Goal: Information Seeking & Learning: Learn about a topic

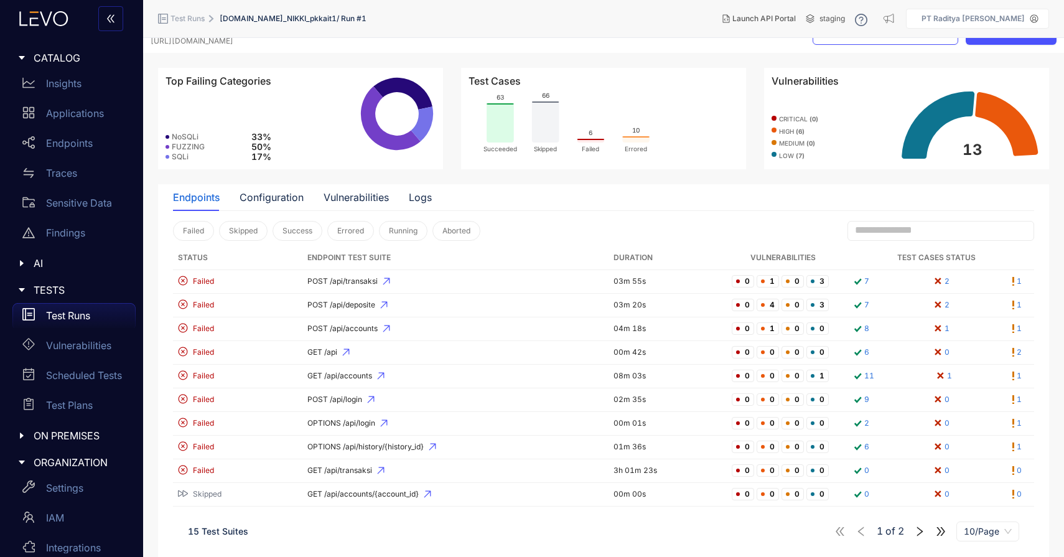
scroll to position [32, 0]
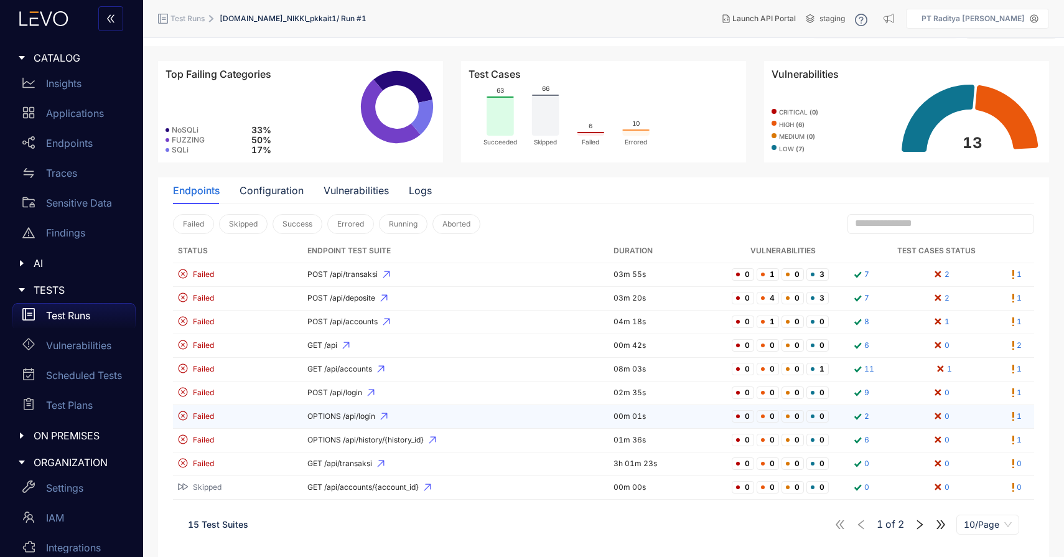
click at [465, 417] on span "OPTIONS /api/login" at bounding box center [455, 416] width 297 height 9
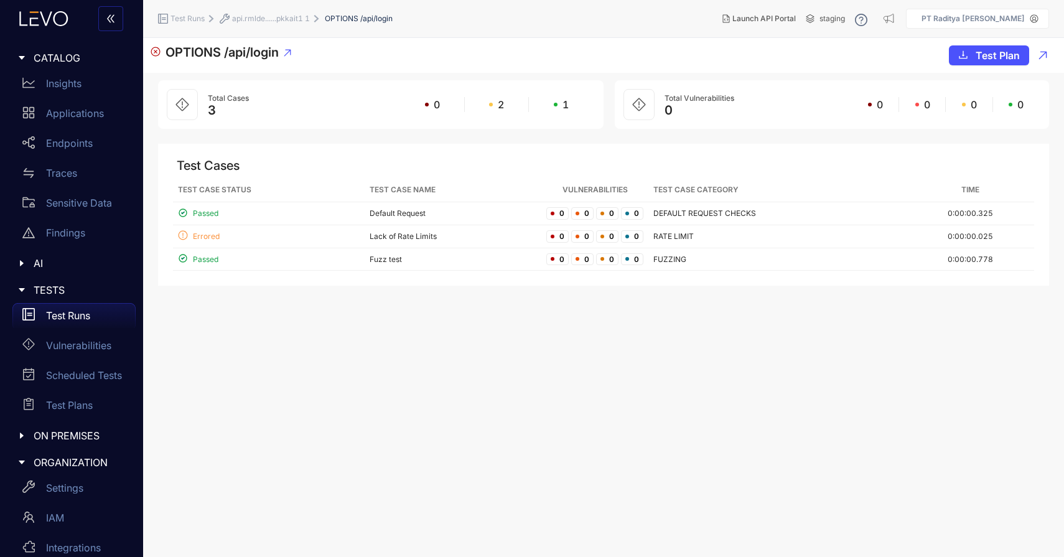
click at [286, 19] on span "api.rmlde......pkkait1 1" at bounding box center [271, 18] width 78 height 9
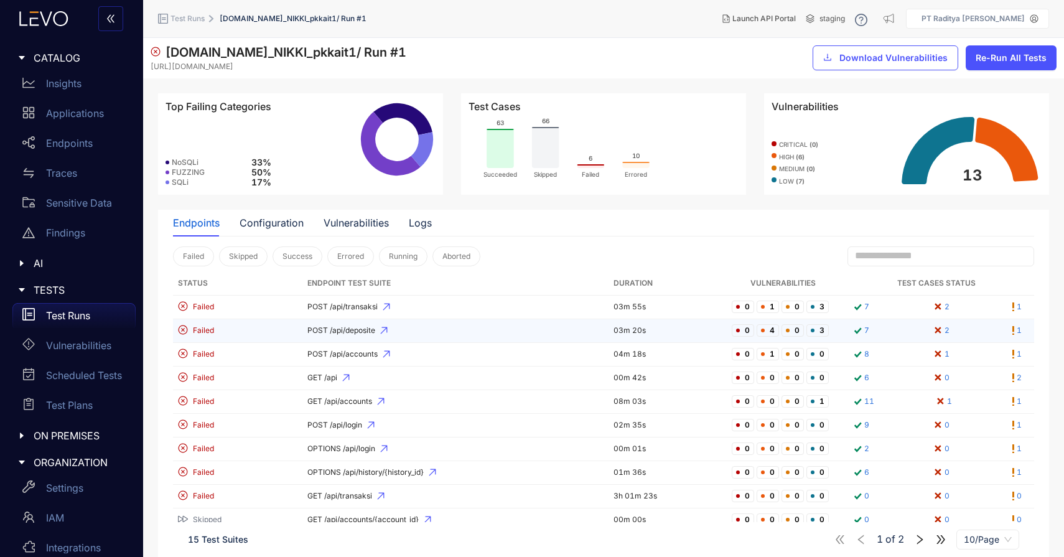
click at [345, 332] on span "POST /api/deposite" at bounding box center [455, 330] width 297 height 9
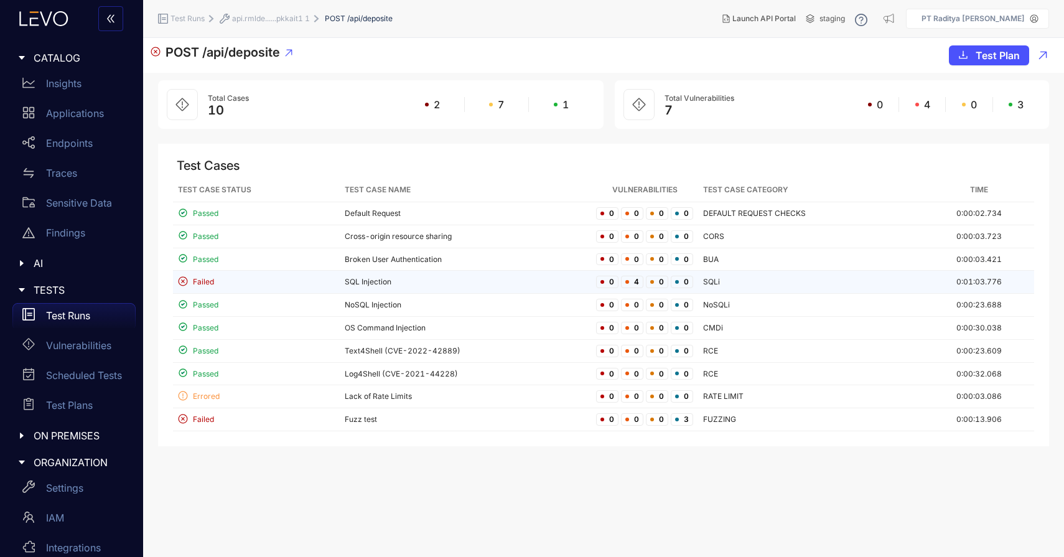
click at [531, 287] on td "SQL Injection" at bounding box center [465, 282] width 251 height 23
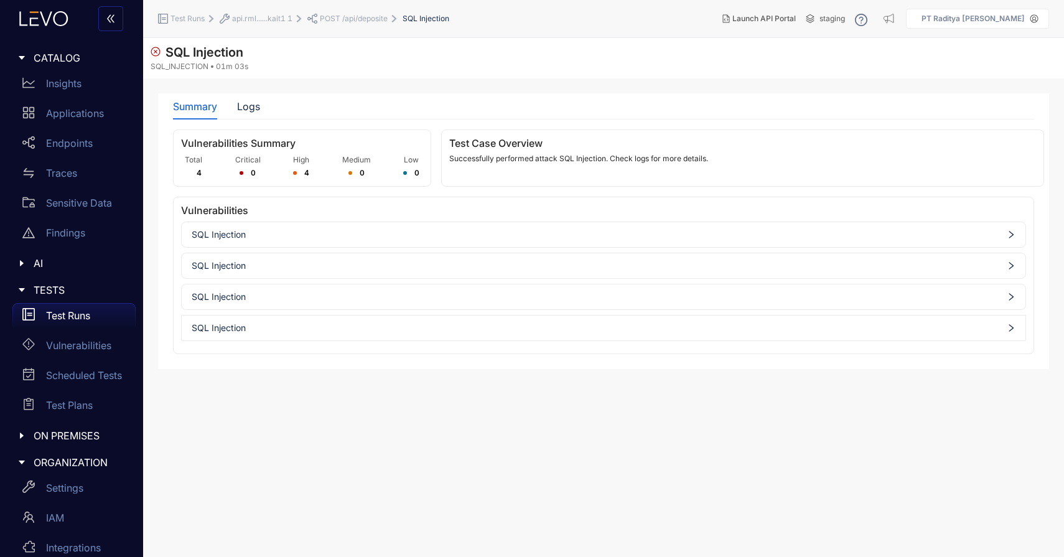
click at [447, 236] on span "SQL Injection" at bounding box center [604, 235] width 824 height 10
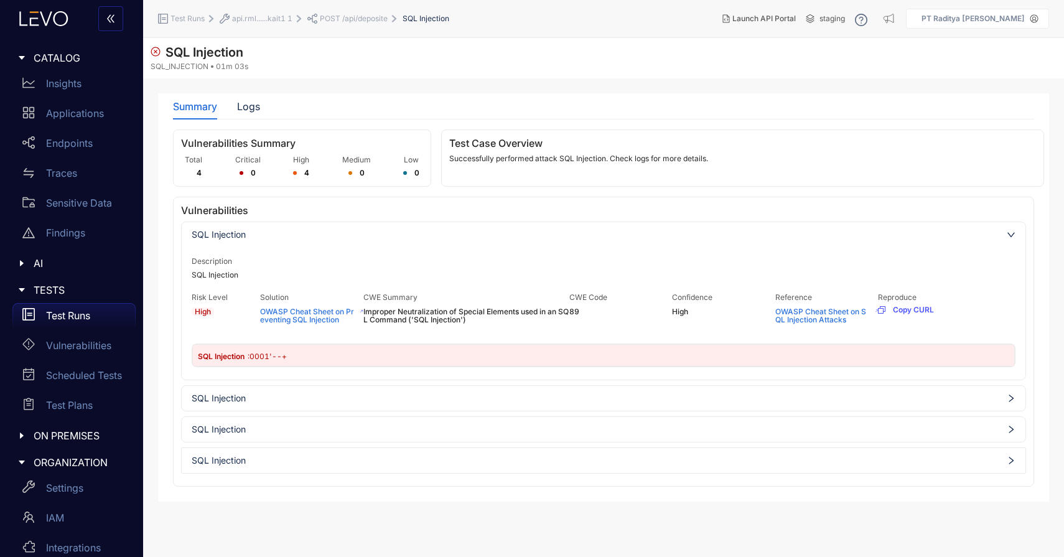
click at [440, 388] on div "SQL Injection" at bounding box center [604, 398] width 844 height 20
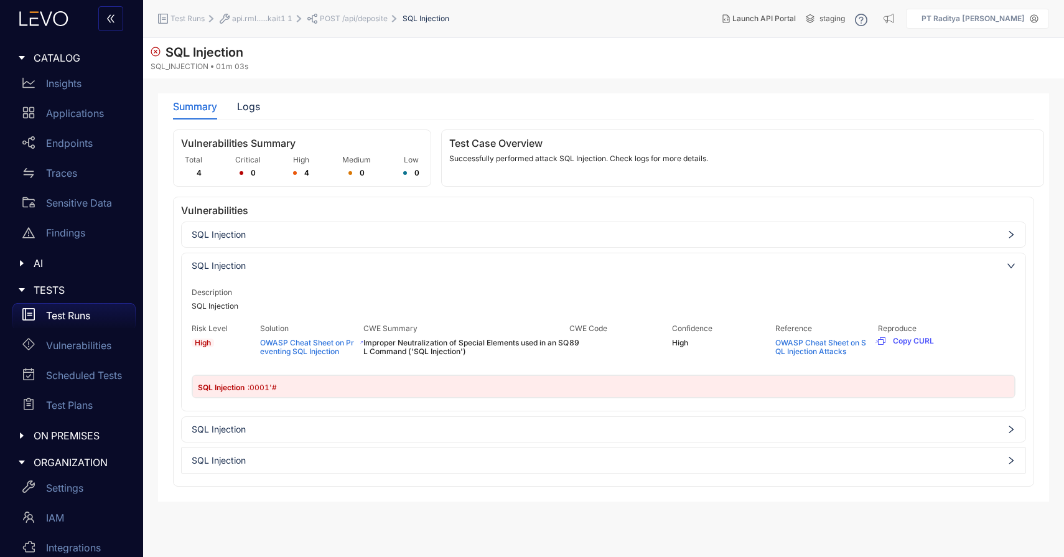
click at [429, 429] on span "SQL Injection" at bounding box center [604, 429] width 824 height 10
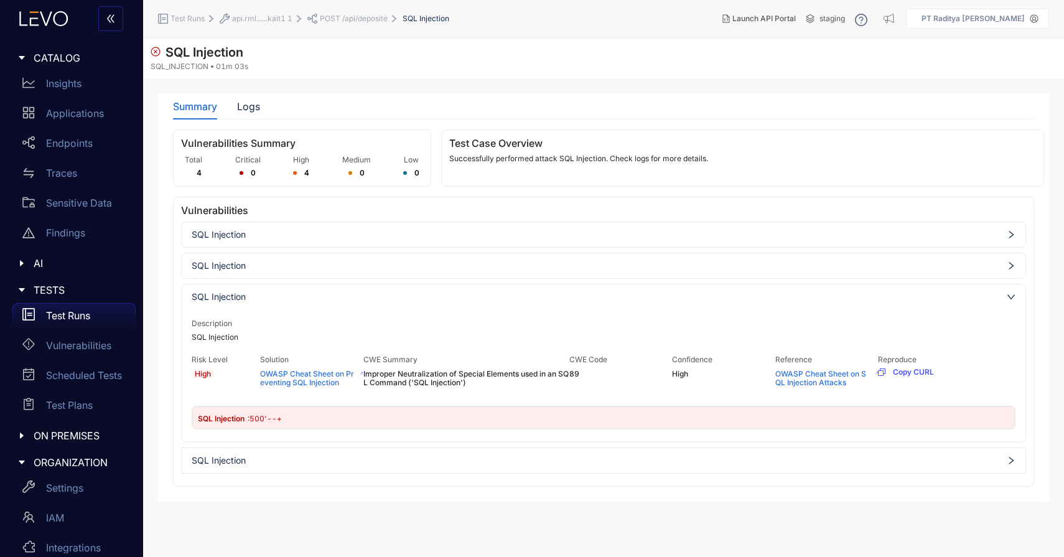
click at [456, 456] on span "SQL Injection" at bounding box center [604, 460] width 824 height 10
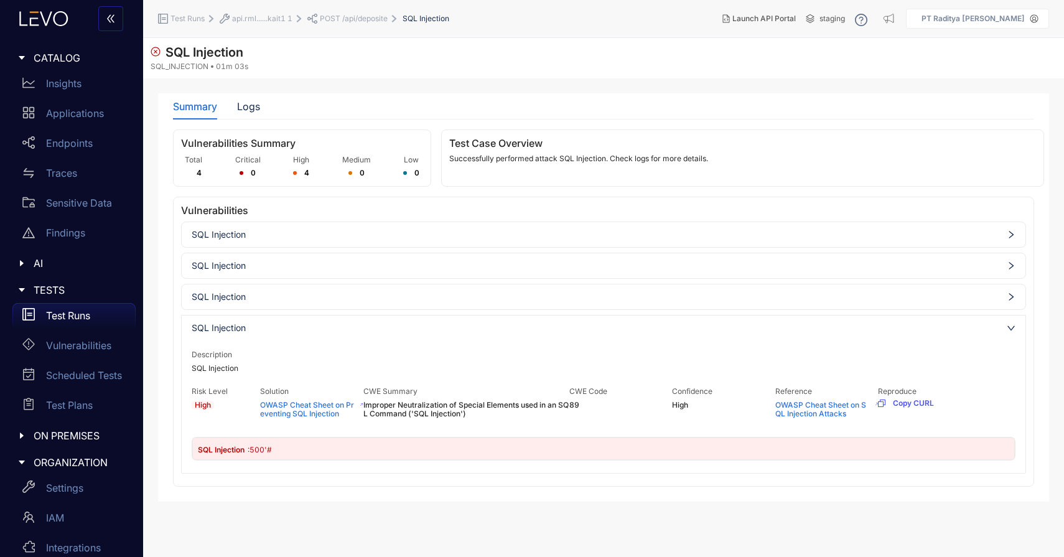
click at [442, 407] on span "Improper Neutralization of Special Elements used in an SQL Command ('SQL Inject…" at bounding box center [466, 409] width 206 height 17
click at [71, 80] on p "Insights" at bounding box center [63, 83] width 35 height 11
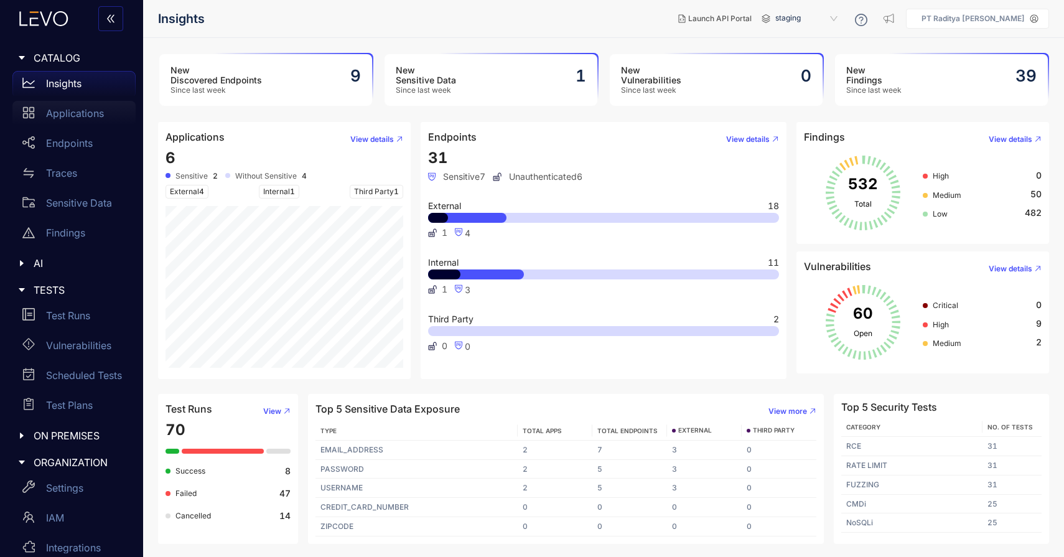
click at [89, 113] on p "Applications" at bounding box center [75, 113] width 58 height 11
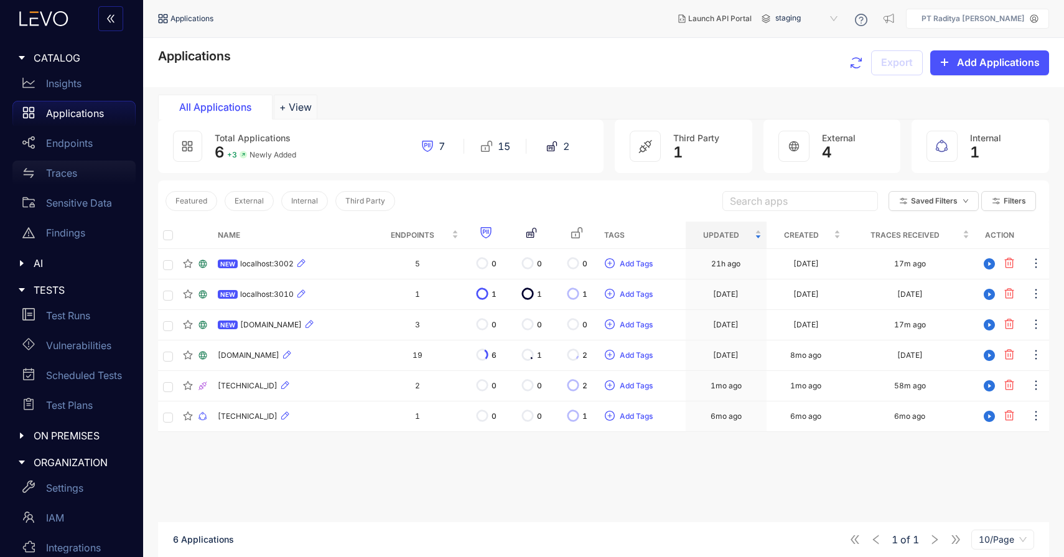
click at [53, 181] on div "Traces" at bounding box center [73, 173] width 123 height 25
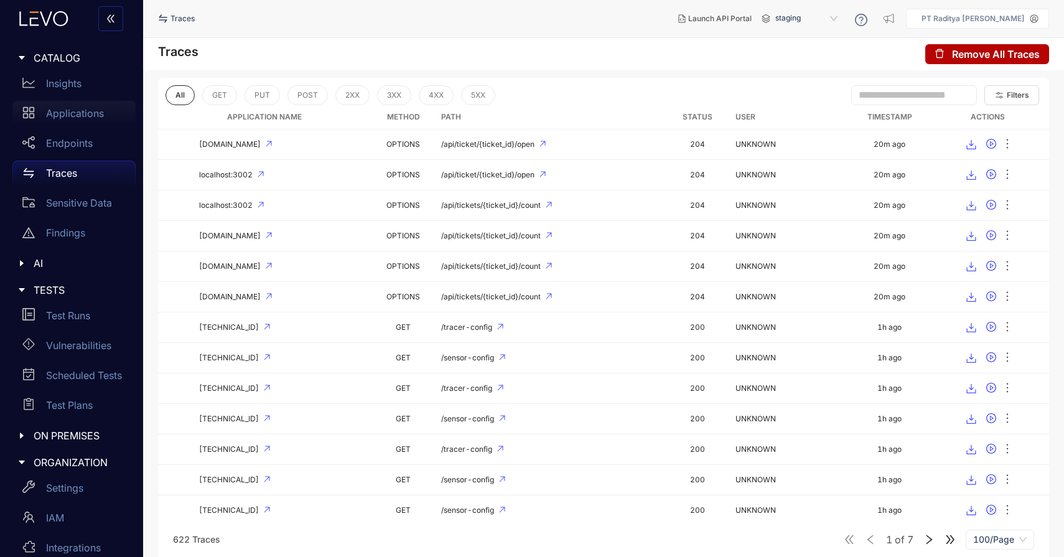
click at [83, 119] on div "Applications" at bounding box center [73, 113] width 123 height 25
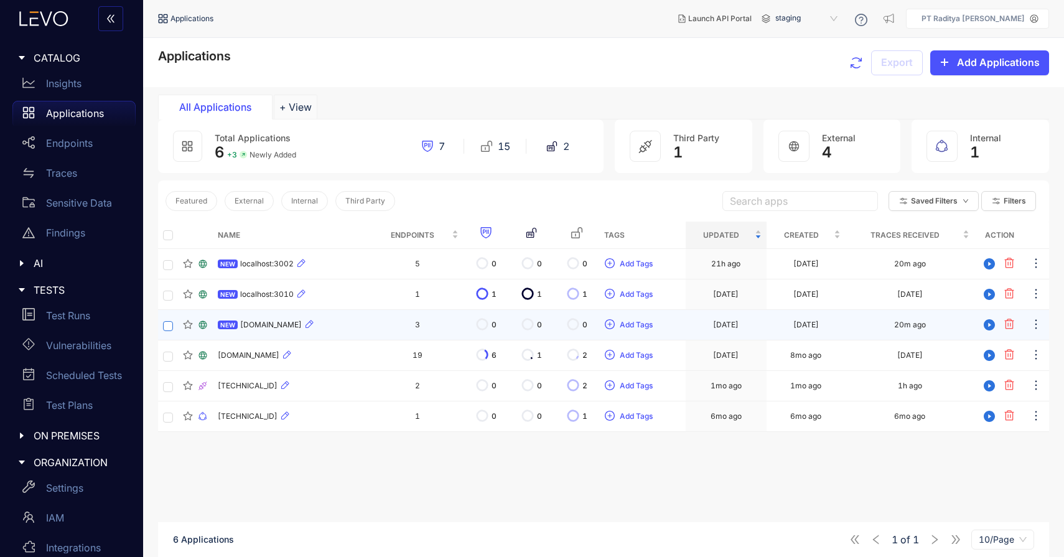
click at [168, 331] on label at bounding box center [168, 325] width 10 height 12
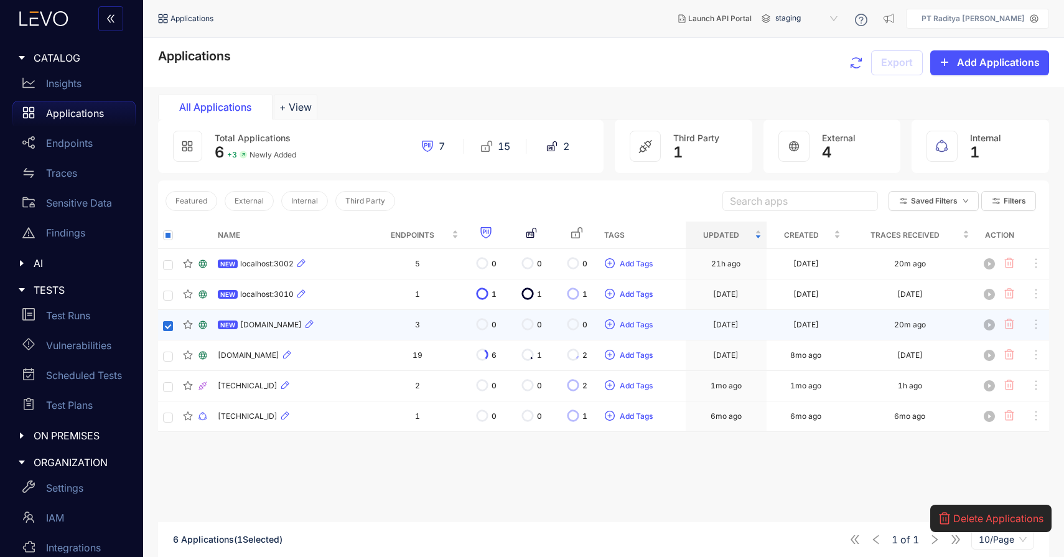
click at [168, 331] on label at bounding box center [168, 325] width 10 height 12
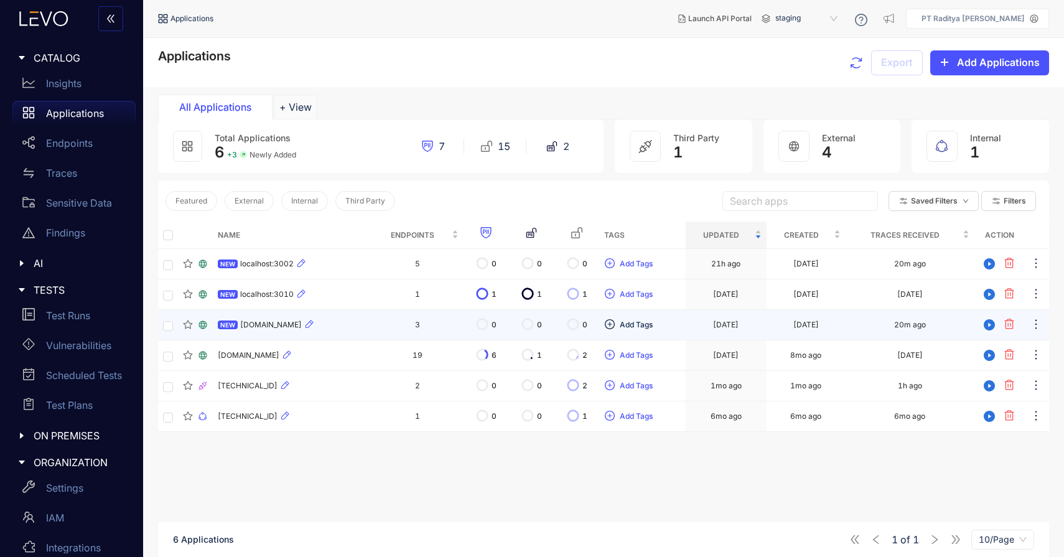
click at [646, 325] on span "Add Tags" at bounding box center [636, 324] width 33 height 9
type input "**********"
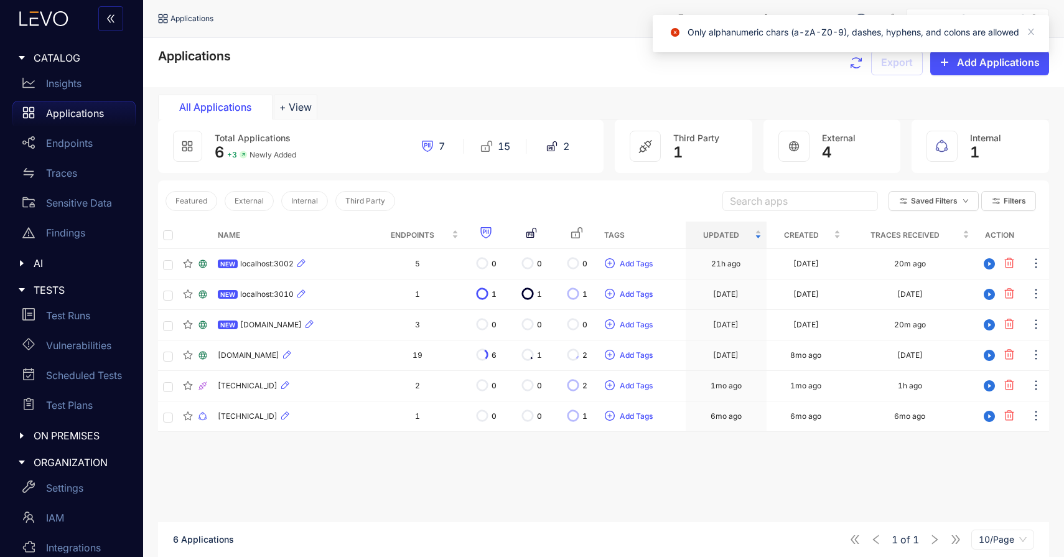
click at [735, 464] on div "Name Endpoints Tags Updated Created Traces Received Action NEW localhost:3002 5…" at bounding box center [603, 408] width 891 height 375
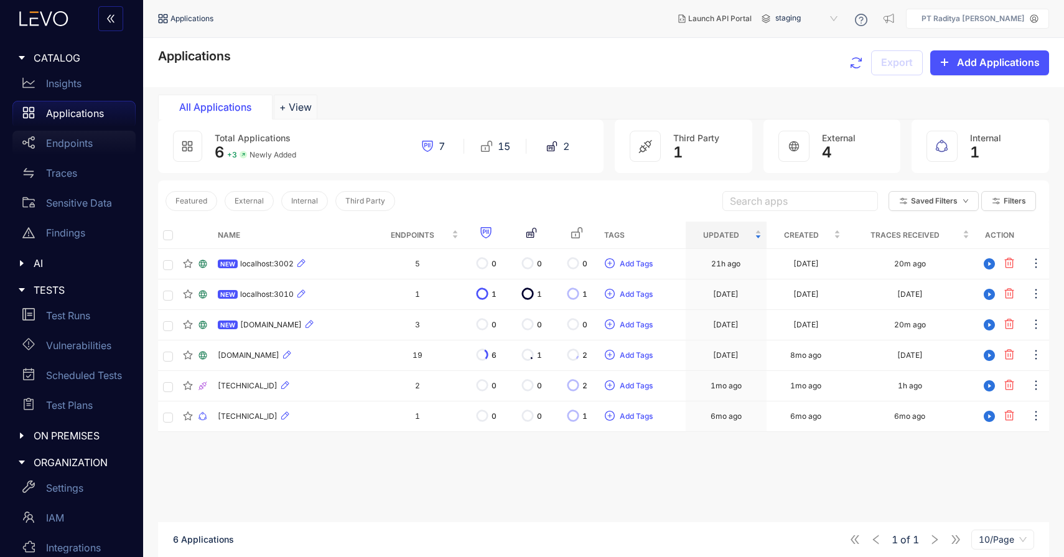
click at [91, 138] on p "Endpoints" at bounding box center [69, 142] width 47 height 11
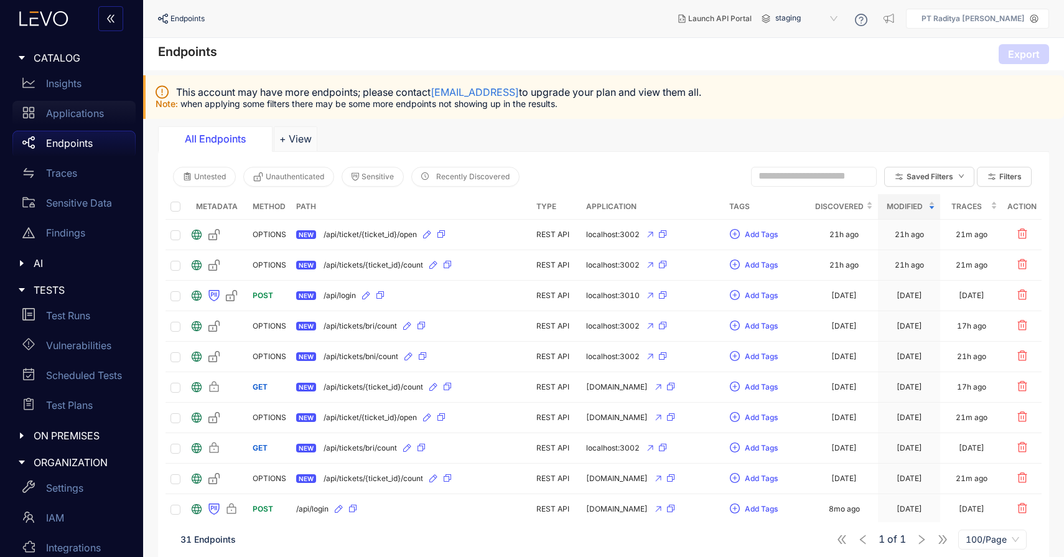
click at [61, 108] on p "Applications" at bounding box center [75, 113] width 58 height 11
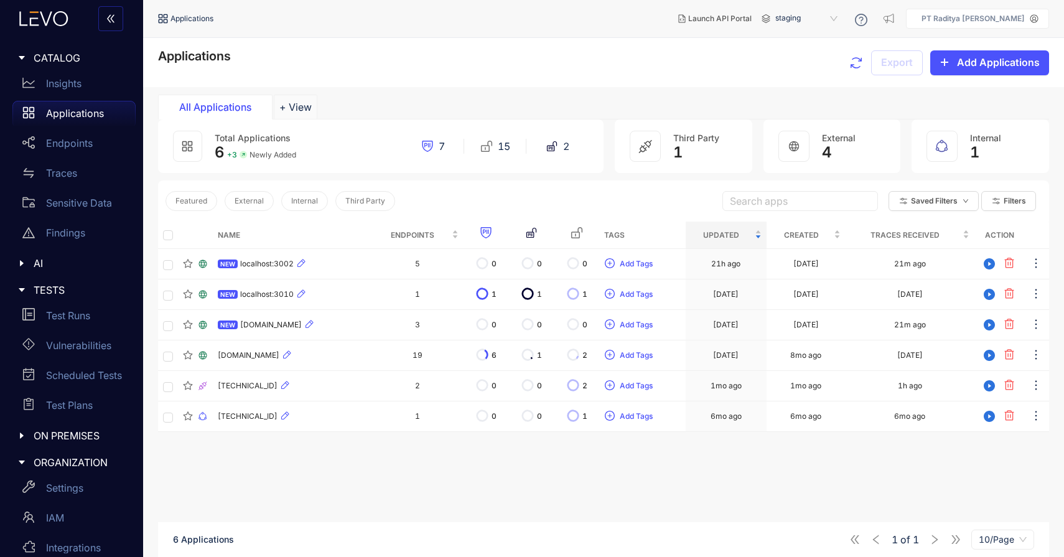
click at [807, 152] on div at bounding box center [793, 146] width 31 height 31
click at [823, 207] on input "search" at bounding box center [800, 201] width 141 height 19
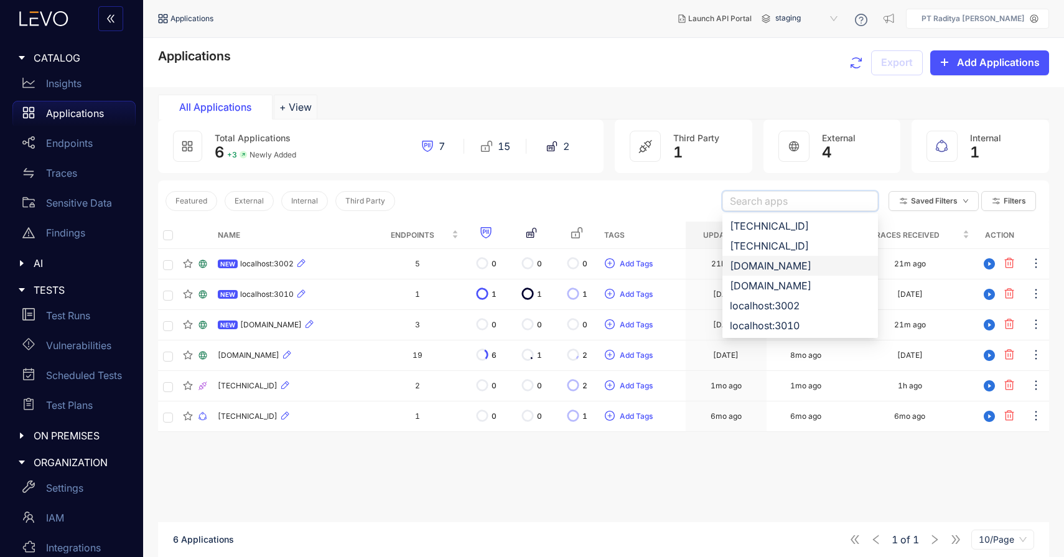
click at [827, 259] on div "[DOMAIN_NAME]" at bounding box center [800, 266] width 141 height 14
type input "**********"
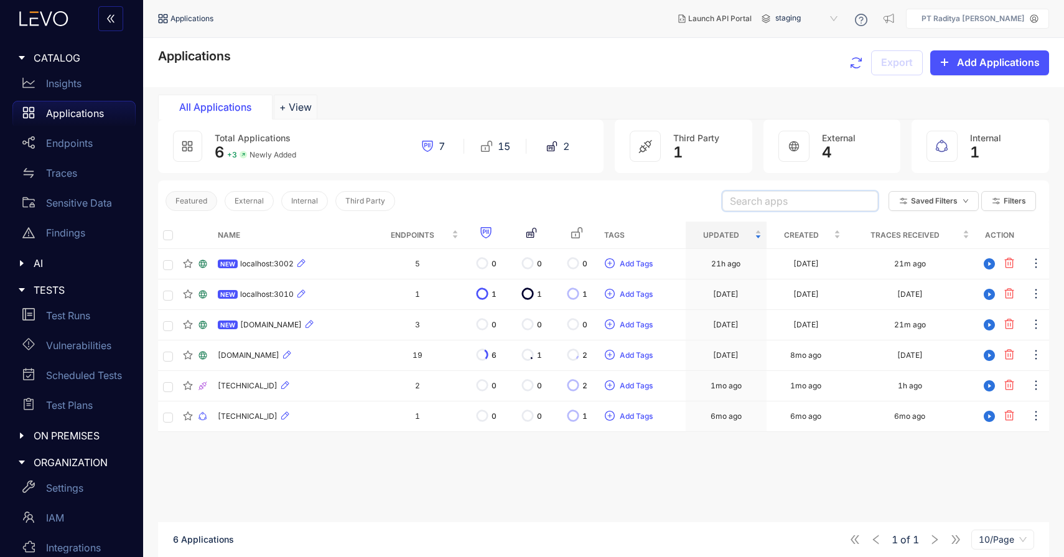
click at [208, 202] on button "Featured" at bounding box center [191, 201] width 52 height 20
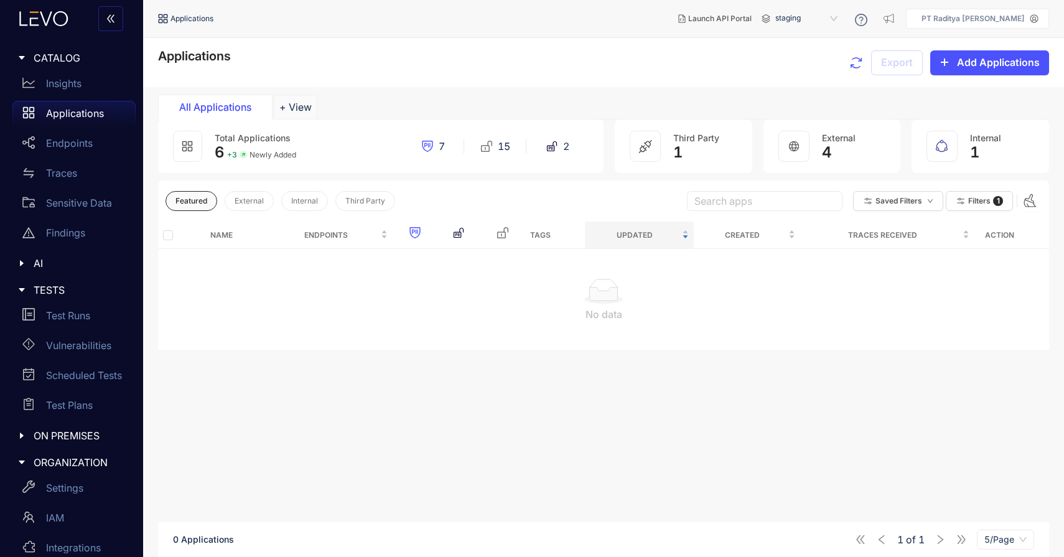
click at [208, 202] on button "Featured" at bounding box center [191, 201] width 52 height 20
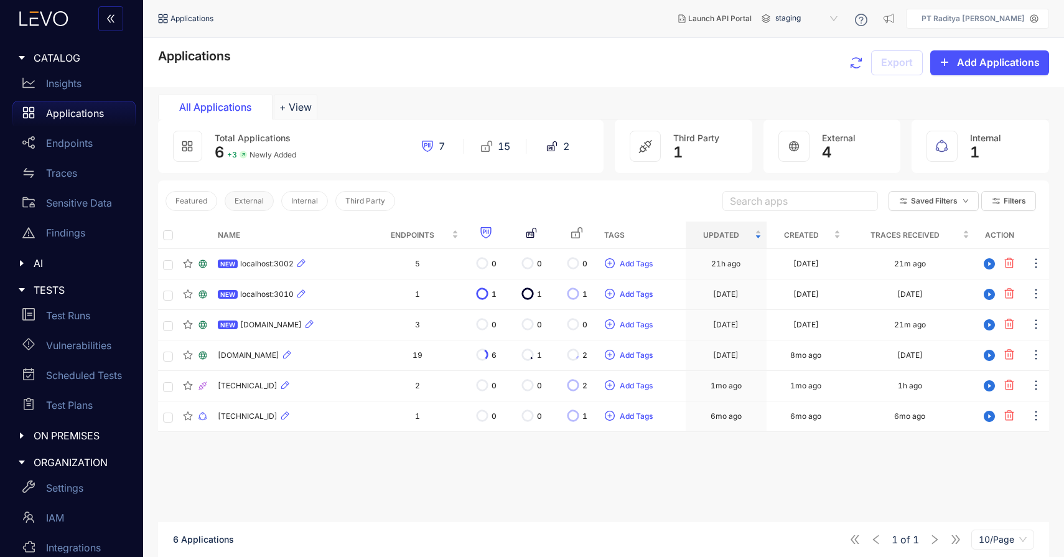
click at [254, 207] on button "External" at bounding box center [249, 201] width 49 height 20
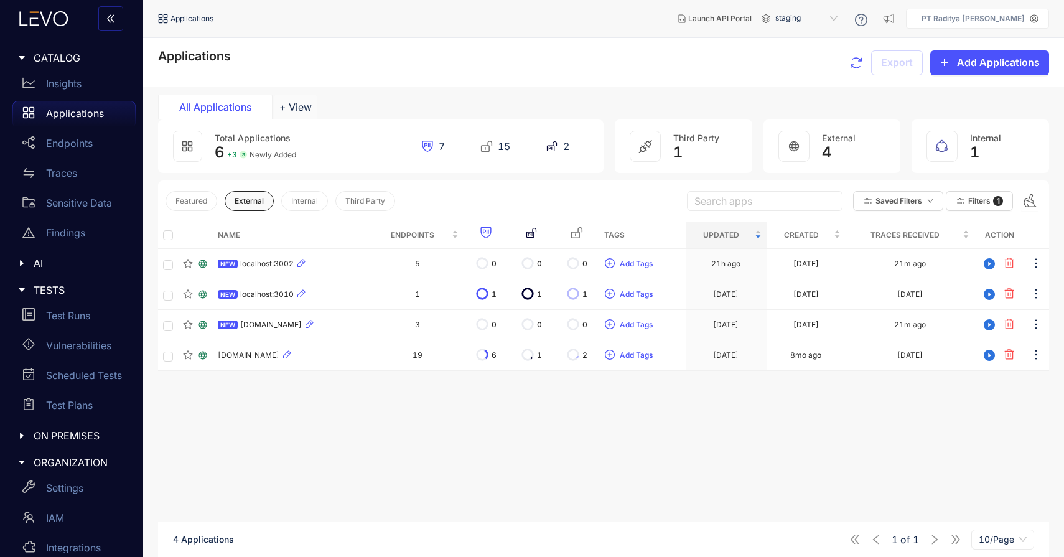
click at [254, 207] on button "External" at bounding box center [249, 201] width 49 height 20
